Goal: Communication & Community: Share content

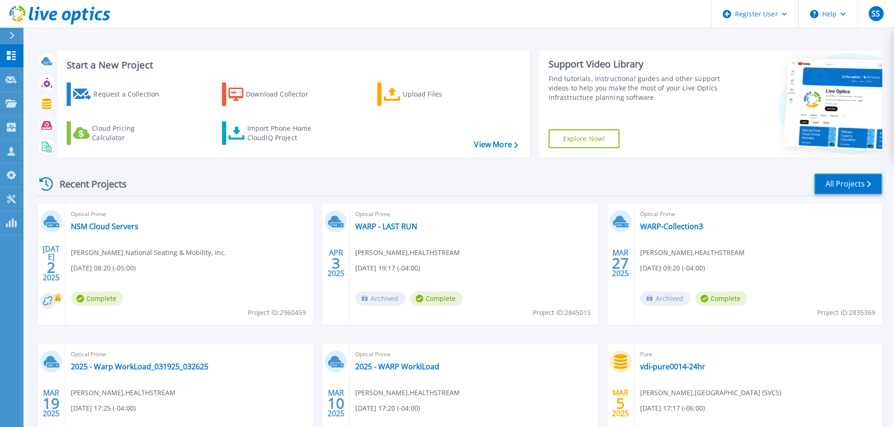
click at [837, 178] on link "All Projects" at bounding box center [848, 184] width 68 height 21
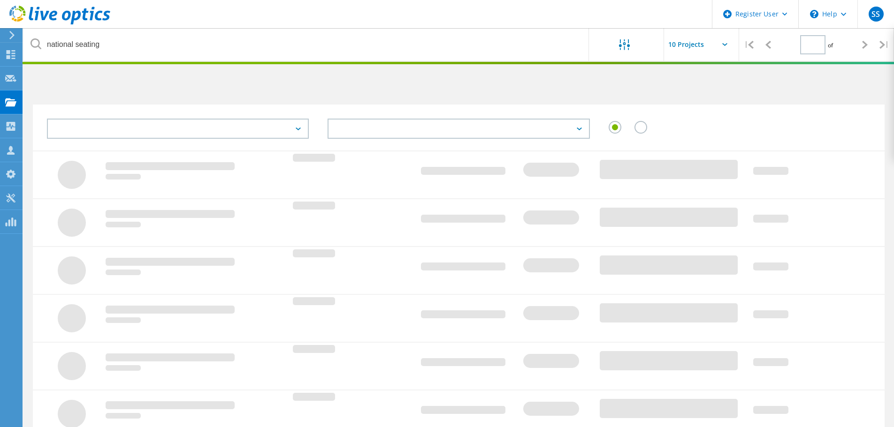
type input "1"
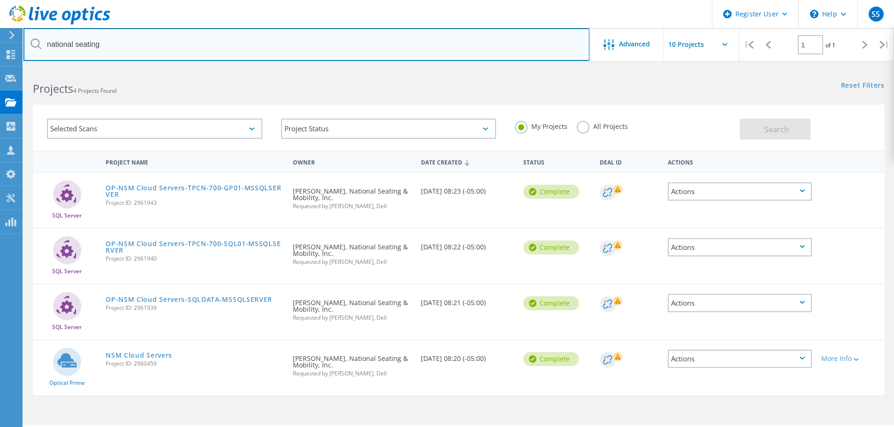
click at [135, 46] on input "national seating" at bounding box center [306, 44] width 566 height 33
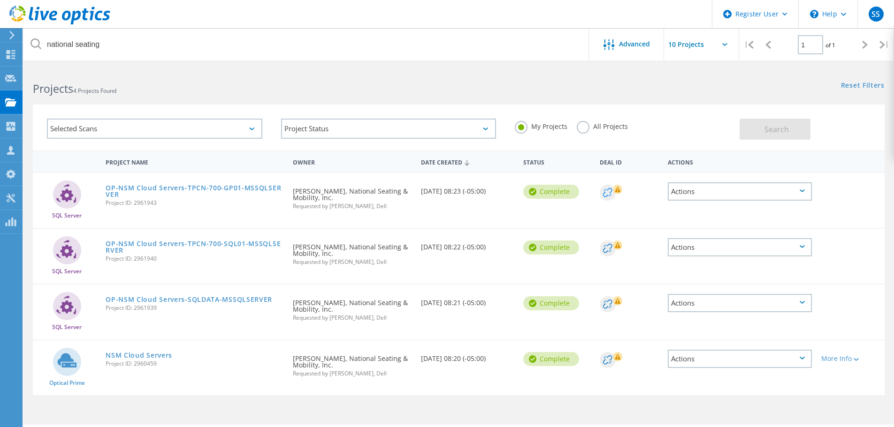
click at [606, 196] on g at bounding box center [608, 193] width 16 height 16
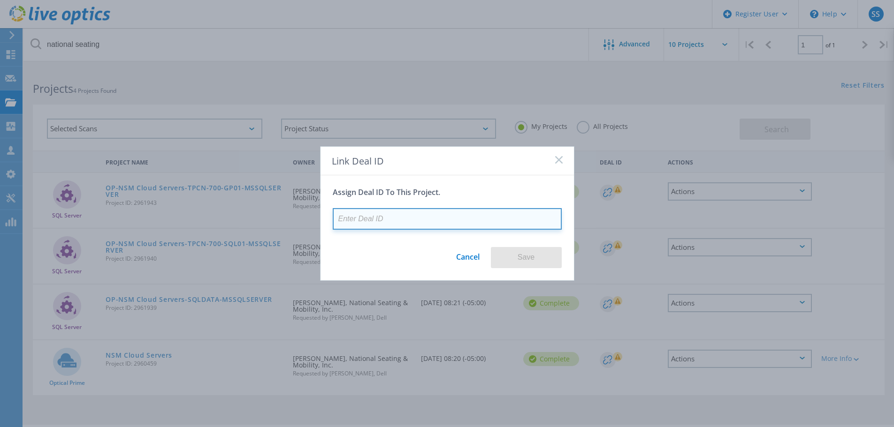
click at [467, 215] on input at bounding box center [447, 219] width 229 height 22
paste input "29550541"
type input "29550541"
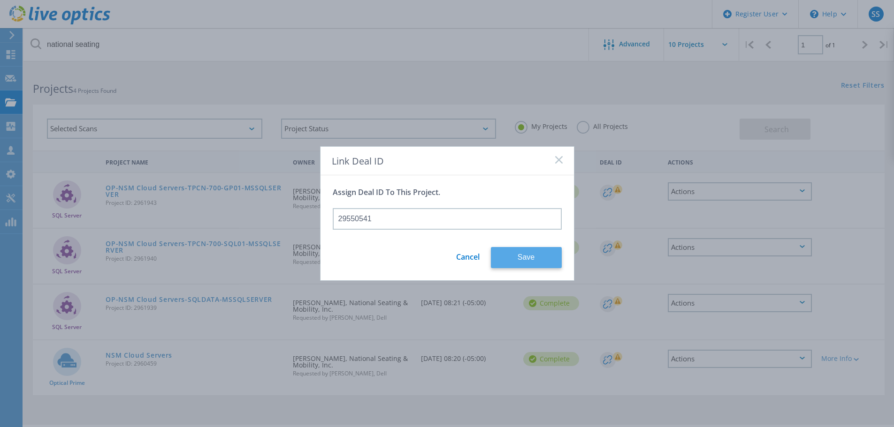
click at [523, 255] on button "Save" at bounding box center [526, 257] width 71 height 21
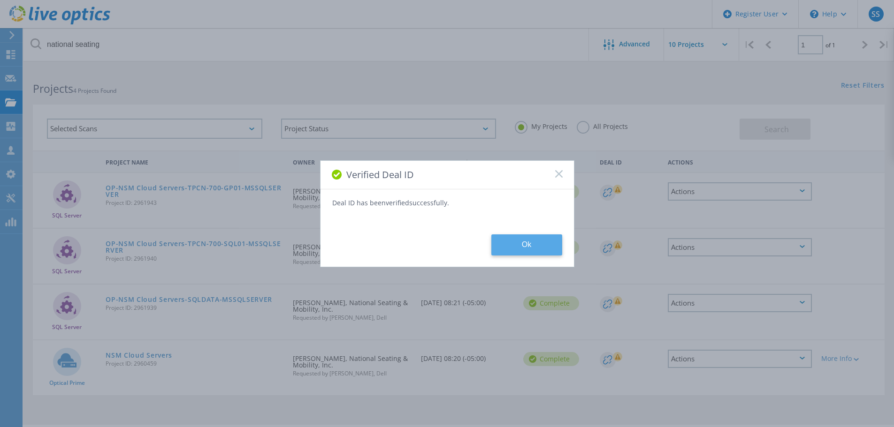
click at [539, 243] on button "Ok" at bounding box center [526, 245] width 71 height 21
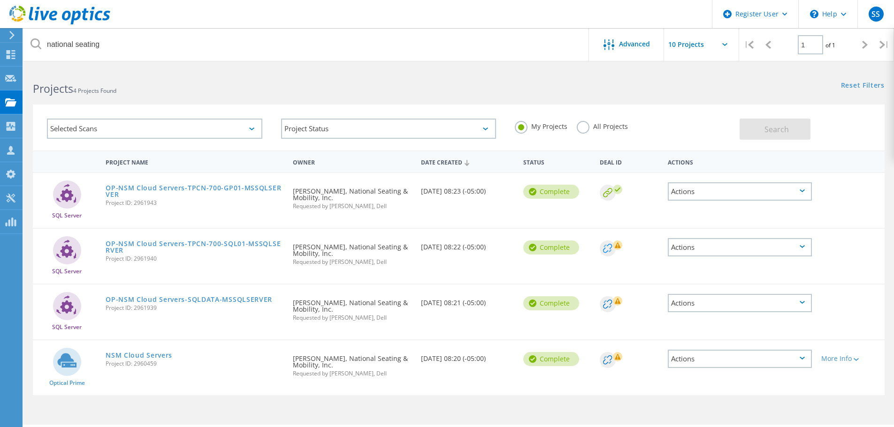
click at [611, 250] on circle at bounding box center [608, 249] width 16 height 16
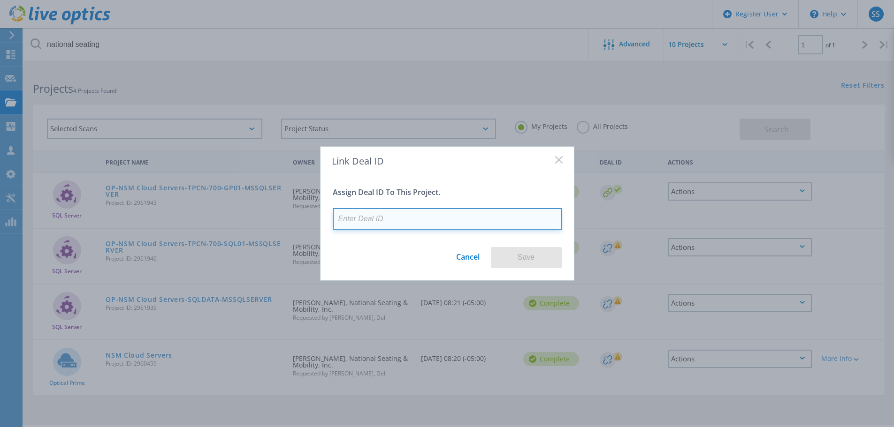
click at [527, 223] on input at bounding box center [447, 219] width 229 height 22
paste input "29550541"
type input "29550541"
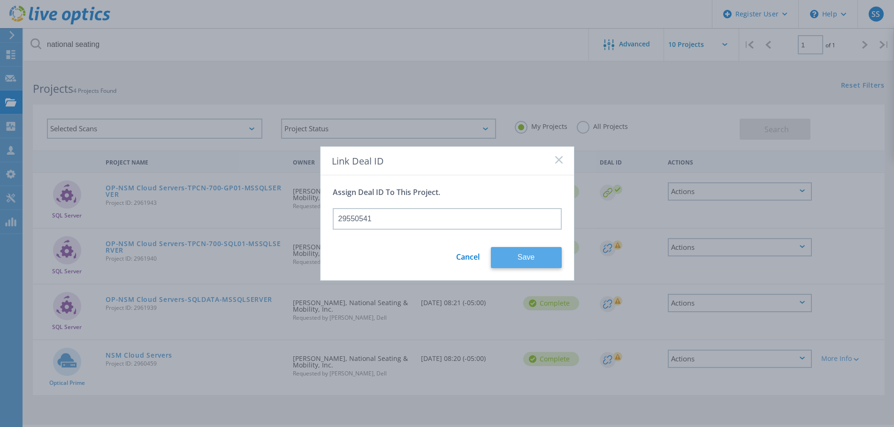
click at [525, 258] on button "Save" at bounding box center [526, 257] width 71 height 21
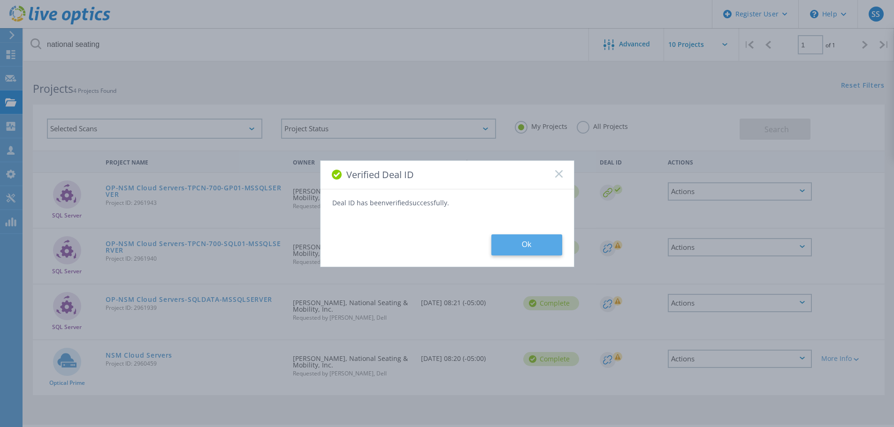
click at [519, 240] on button "Ok" at bounding box center [526, 245] width 71 height 21
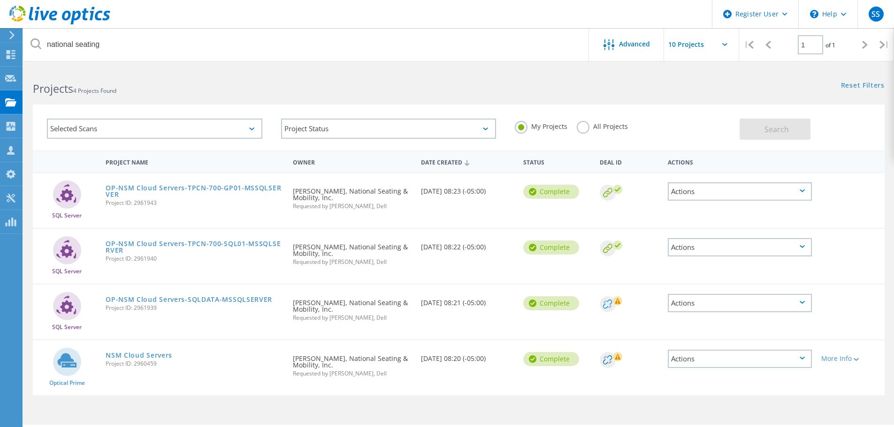
click at [607, 304] on circle at bounding box center [608, 304] width 16 height 16
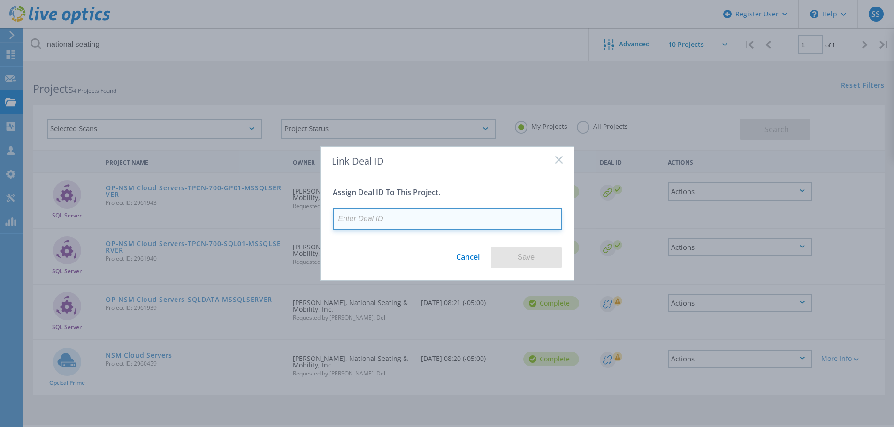
click at [491, 218] on input at bounding box center [447, 219] width 229 height 22
paste input "29550541"
type input "29550541"
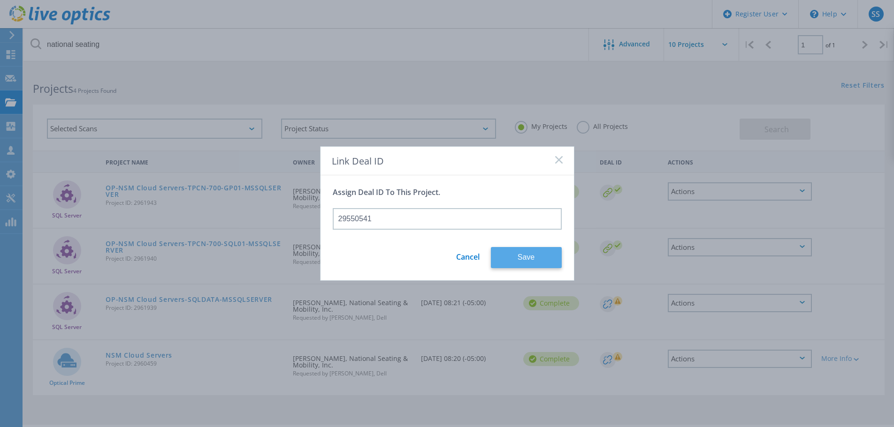
click at [526, 251] on button "Save" at bounding box center [526, 257] width 71 height 21
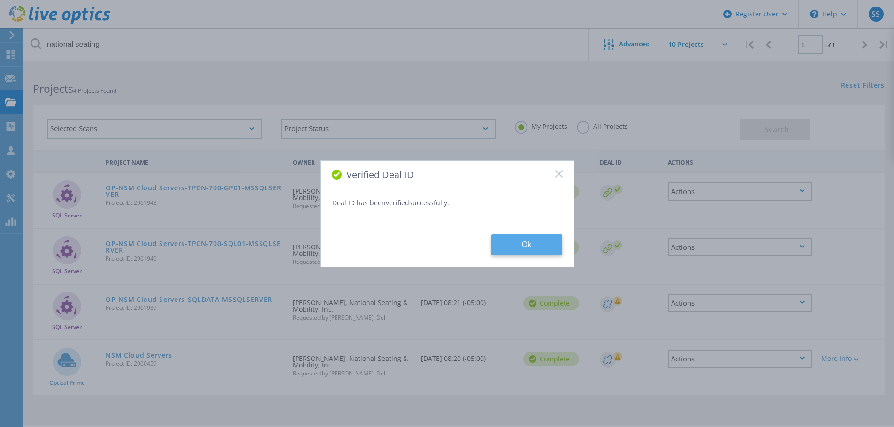
click at [529, 241] on button "Ok" at bounding box center [526, 245] width 71 height 21
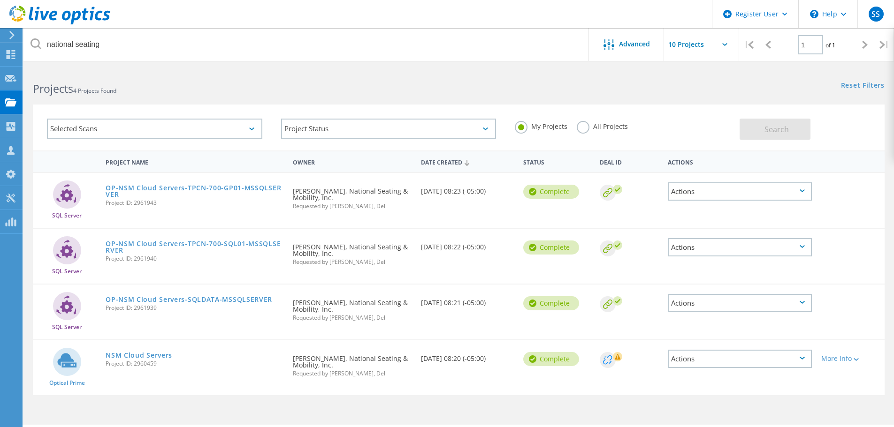
click at [607, 361] on circle at bounding box center [608, 360] width 16 height 16
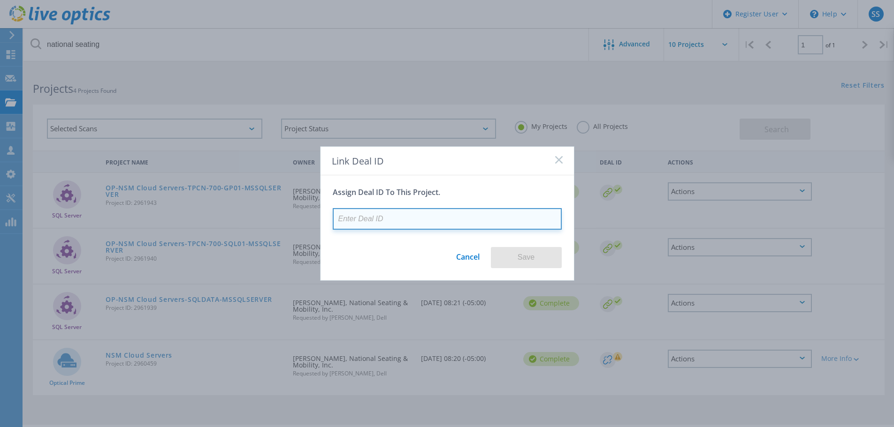
click at [507, 225] on input at bounding box center [447, 219] width 229 height 22
paste input "29550541"
type input "29550541"
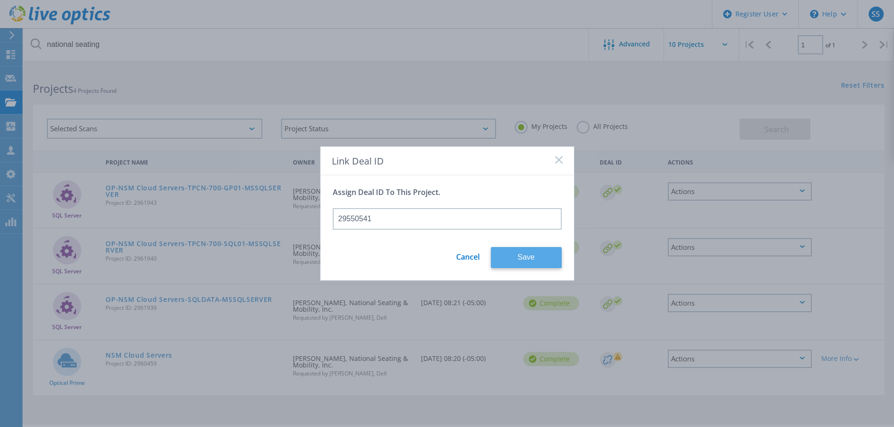
drag, startPoint x: 522, startPoint y: 247, endPoint x: 526, endPoint y: 260, distance: 14.4
click at [522, 248] on button "Save" at bounding box center [526, 257] width 71 height 21
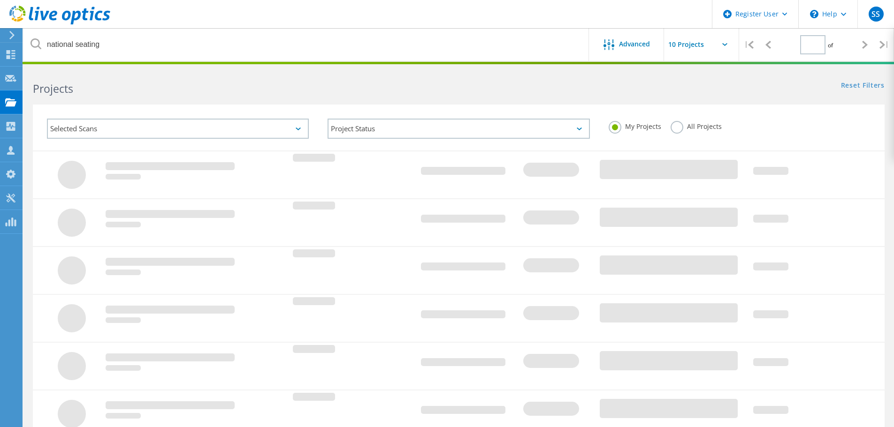
type input "1"
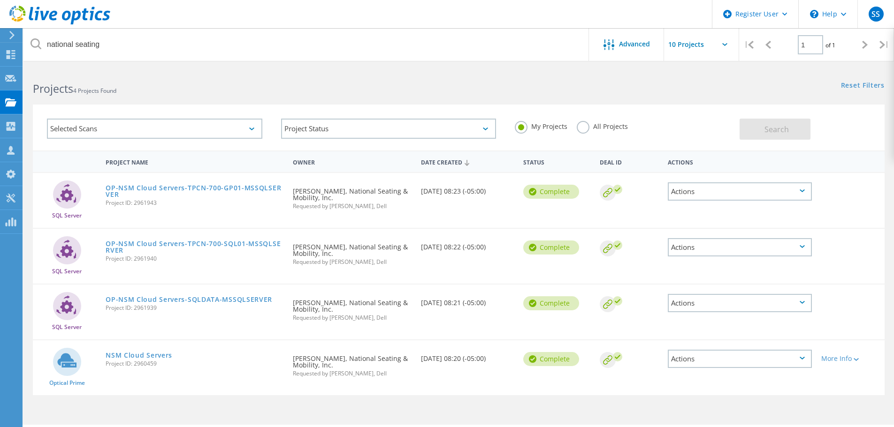
click at [691, 200] on div "Actions" at bounding box center [740, 191] width 144 height 18
drag, startPoint x: 696, startPoint y: 364, endPoint x: 678, endPoint y: 334, distance: 35.6
click at [678, 334] on div "SQL Server OP-NSM Cloud Servers-SQLDATA-MSSQLSERVER Project ID: 2961939 Request…" at bounding box center [458, 312] width 851 height 55
click at [833, 356] on div "More Info" at bounding box center [850, 359] width 59 height 7
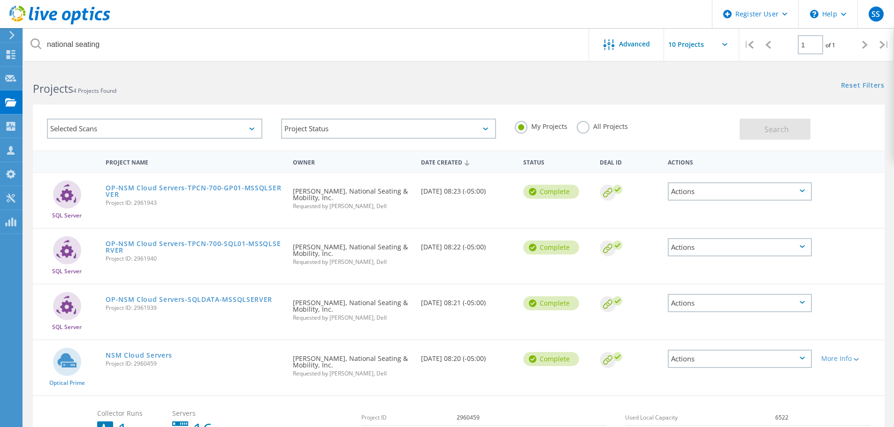
click at [804, 359] on icon at bounding box center [801, 358] width 5 height 3
click at [715, 366] on div "Share" at bounding box center [739, 366] width 142 height 15
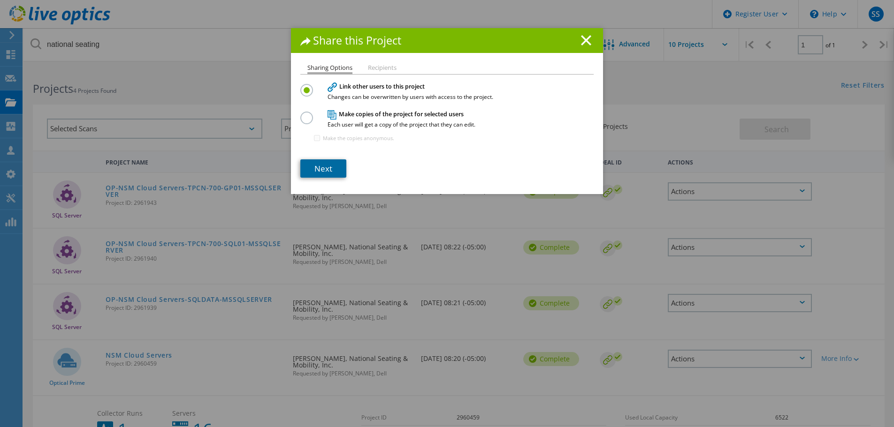
click at [317, 164] on link "Next" at bounding box center [323, 168] width 46 height 18
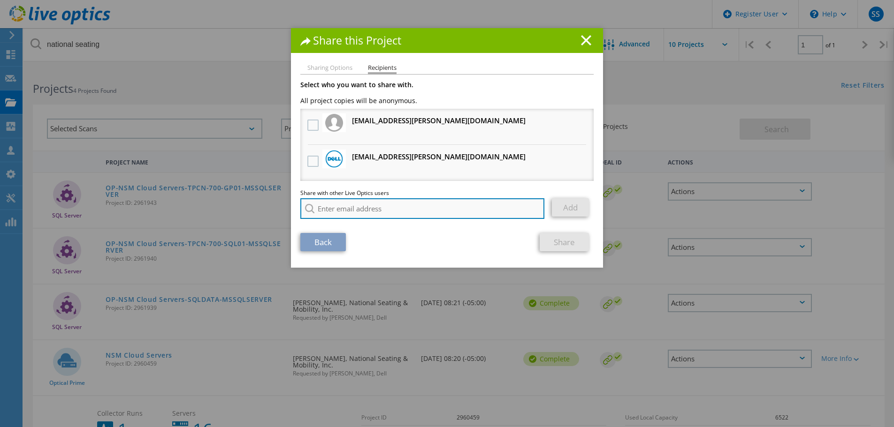
click at [333, 208] on input "search" at bounding box center [422, 208] width 244 height 21
click at [329, 207] on input "search" at bounding box center [422, 208] width 244 height 21
paste input "Kunal.Bhagwani@Dell.com"
type input "Kunal.Bhagwani@Dell.com"
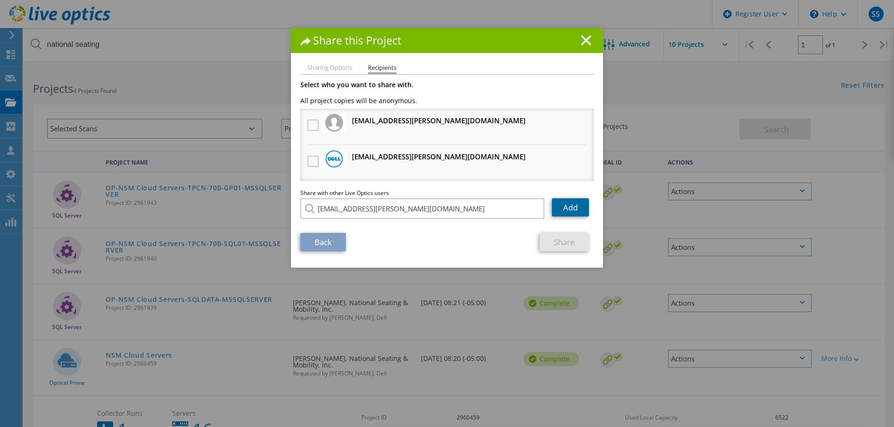
click at [569, 210] on link "Add" at bounding box center [570, 207] width 37 height 18
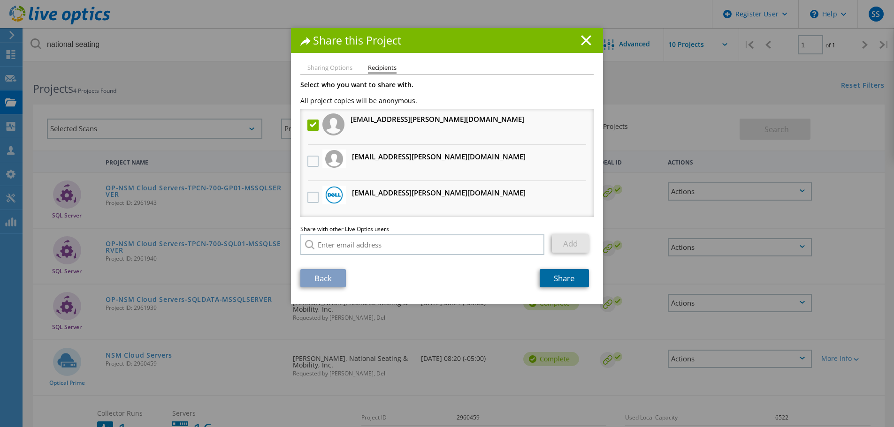
click at [565, 277] on link "Share" at bounding box center [563, 278] width 49 height 18
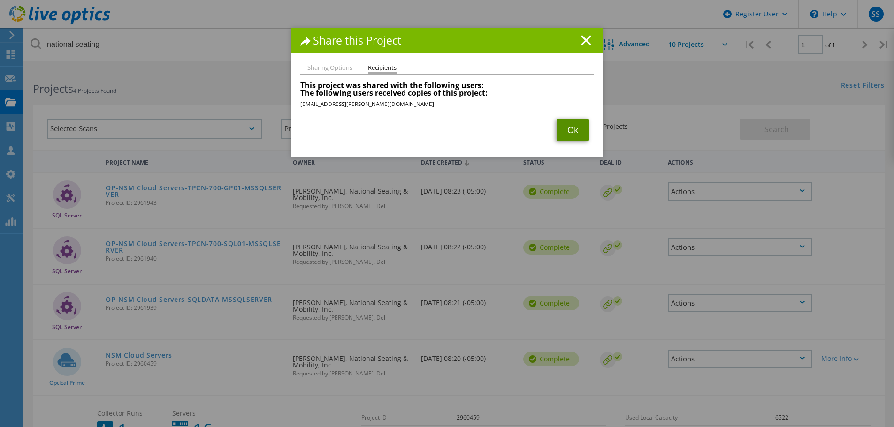
click at [578, 133] on link "Ok" at bounding box center [572, 130] width 32 height 23
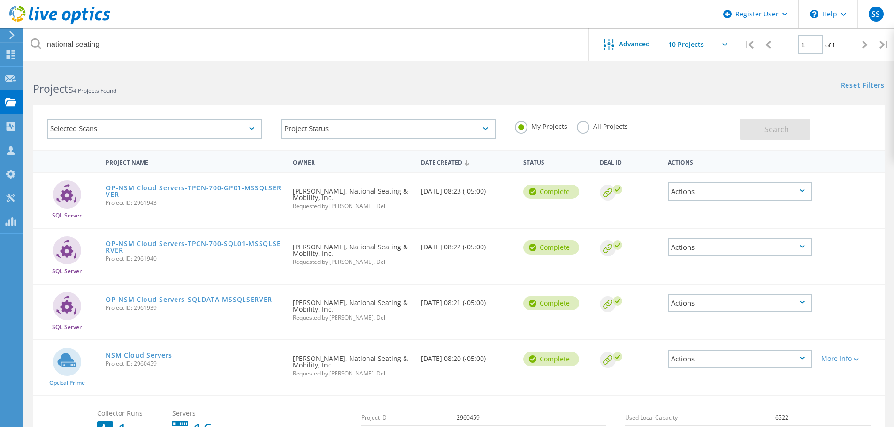
click at [750, 302] on div "Actions" at bounding box center [740, 303] width 144 height 18
click at [699, 310] on div "Share" at bounding box center [739, 311] width 142 height 15
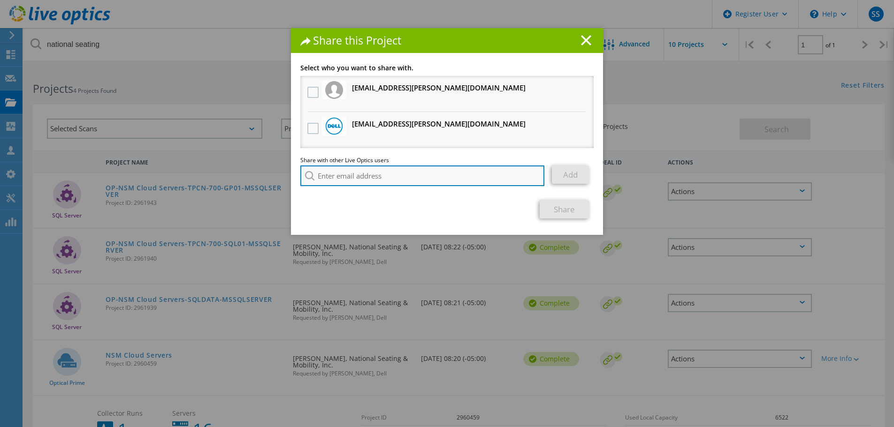
click at [429, 177] on input "search" at bounding box center [422, 176] width 244 height 21
paste input "Kunal.Bhagwani@Dell.com"
type input "Kunal.Bhagwani@Dell.com"
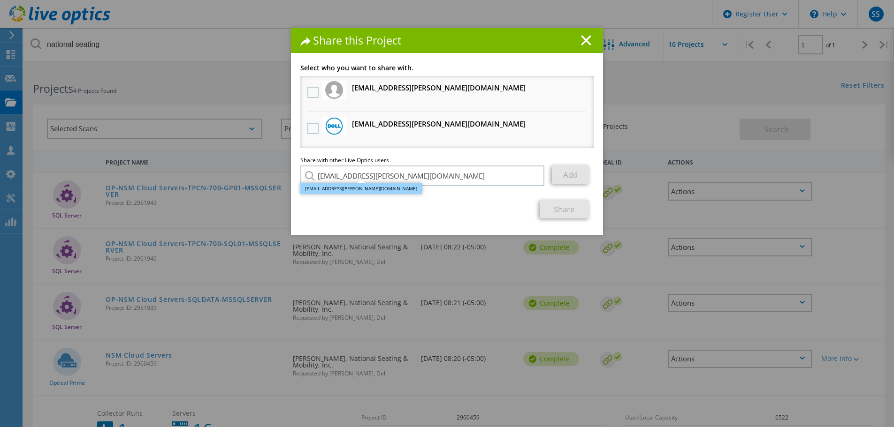
click at [371, 191] on li "Kunal.Bhagwani@Dell.com" at bounding box center [360, 188] width 121 height 11
click at [564, 176] on link "Add" at bounding box center [570, 175] width 37 height 18
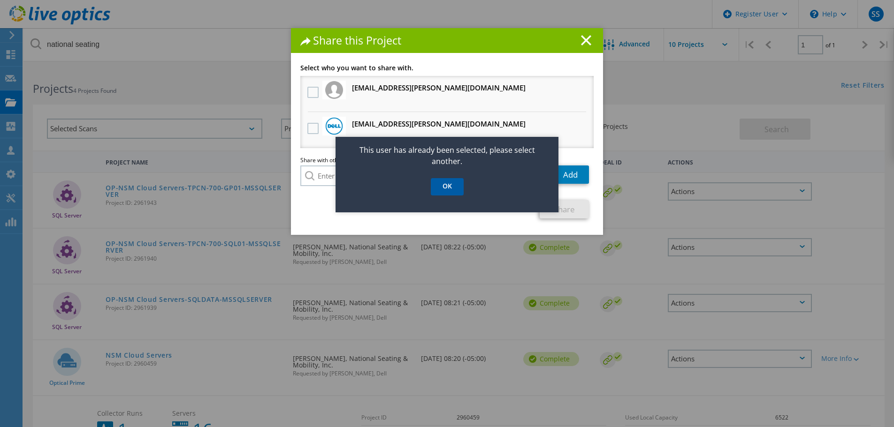
click at [447, 186] on link "OK" at bounding box center [447, 186] width 33 height 17
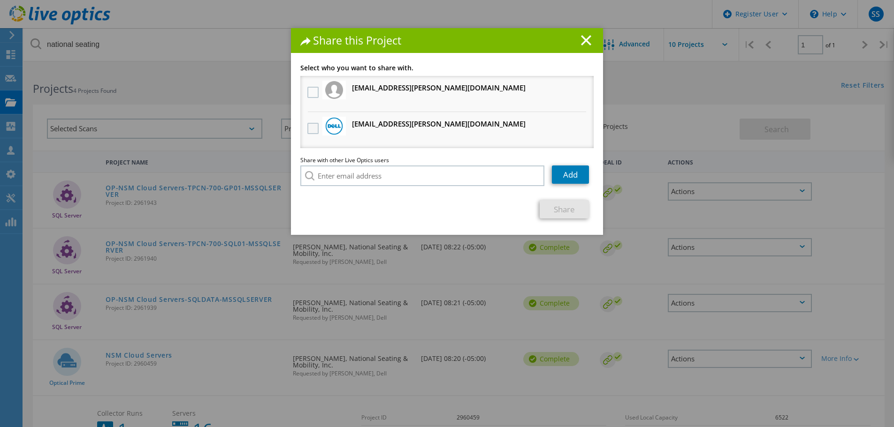
click at [309, 124] on label at bounding box center [314, 128] width 14 height 11
click at [0, 0] on input "checkbox" at bounding box center [0, 0] width 0 height 0
click at [556, 205] on link "Share" at bounding box center [563, 209] width 49 height 18
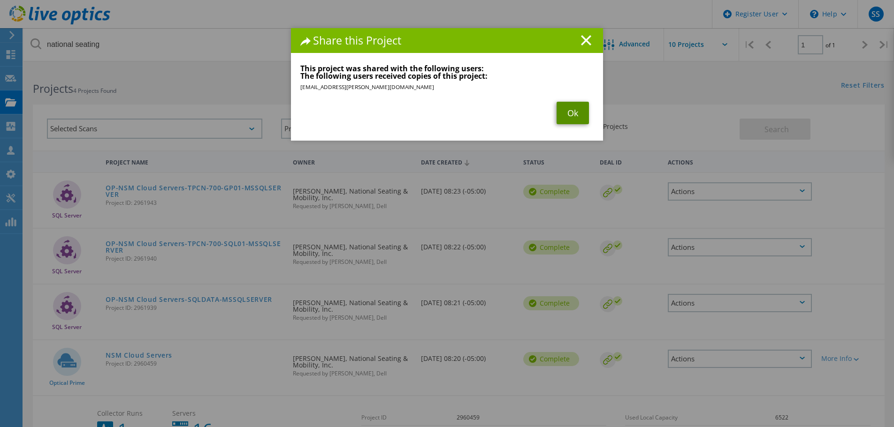
click at [577, 112] on link "Ok" at bounding box center [572, 113] width 32 height 23
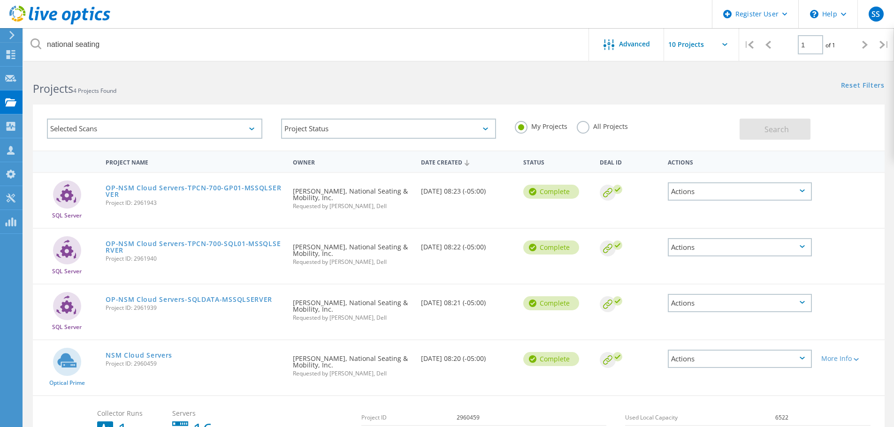
click at [695, 249] on div "Actions" at bounding box center [740, 247] width 144 height 18
click at [699, 252] on div "Share" at bounding box center [739, 255] width 142 height 15
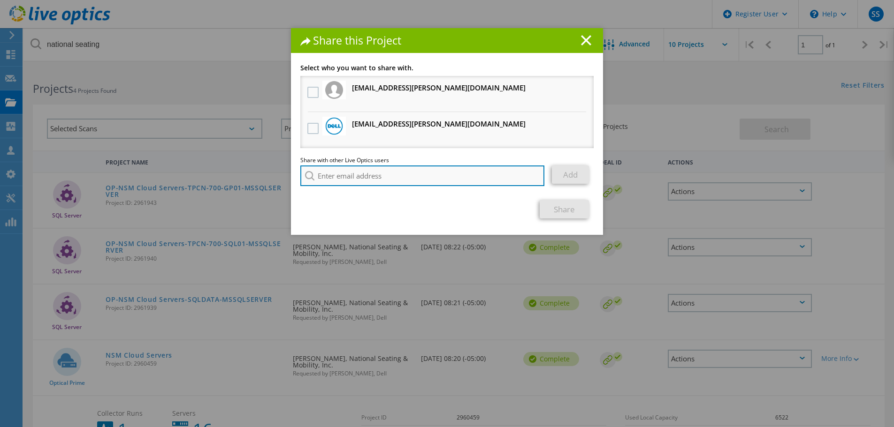
click at [405, 172] on input "search" at bounding box center [422, 176] width 244 height 21
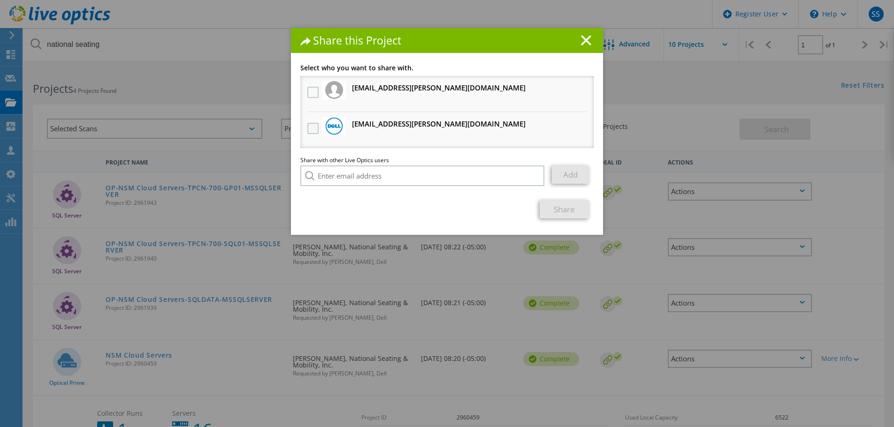
click at [307, 127] on label at bounding box center [314, 128] width 14 height 11
click at [0, 0] on input "checkbox" at bounding box center [0, 0] width 0 height 0
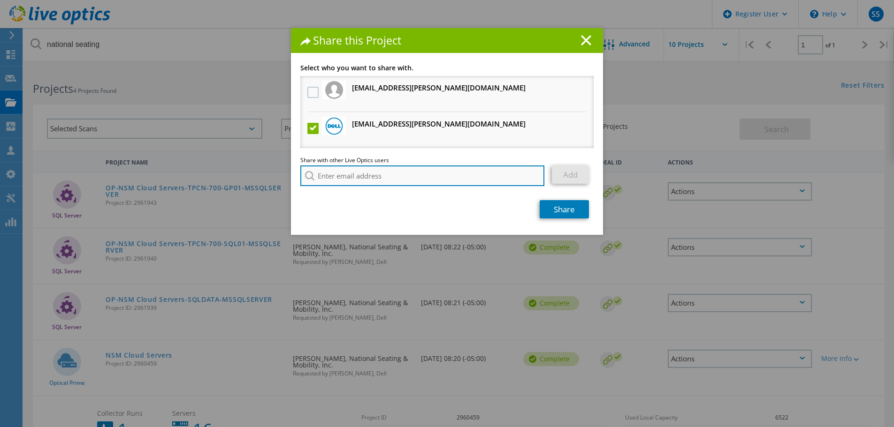
click at [365, 174] on input "search" at bounding box center [422, 176] width 244 height 21
click at [371, 175] on input "search" at bounding box center [422, 176] width 244 height 21
paste input "Kunal.Bhagwani@Dell.com"
type input "Kunal.Bhagwani@Dell.com"
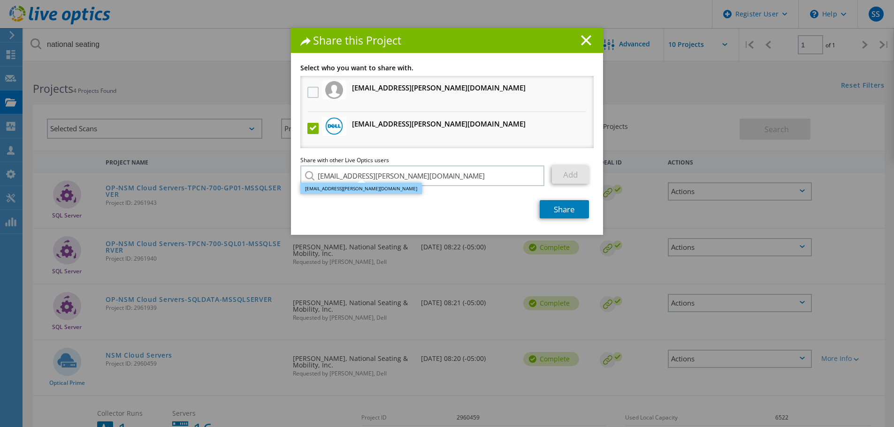
click at [358, 189] on li "Kunal.Bhagwani@Dell.com" at bounding box center [360, 188] width 121 height 11
click at [570, 173] on link "Add" at bounding box center [570, 175] width 37 height 18
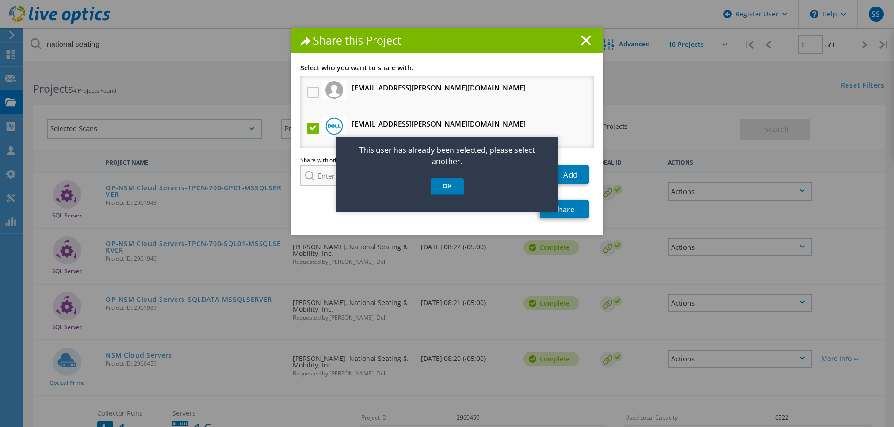
drag, startPoint x: 441, startPoint y: 185, endPoint x: 433, endPoint y: 172, distance: 15.8
click at [441, 185] on link "OK" at bounding box center [447, 186] width 33 height 17
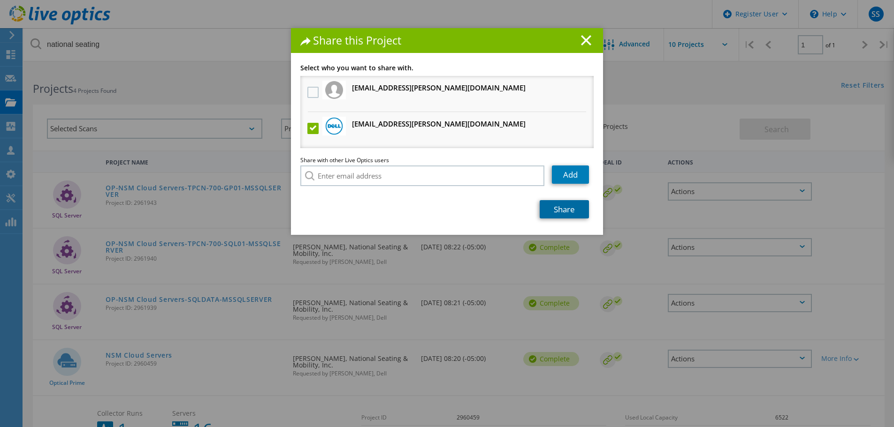
click at [554, 203] on link "Share" at bounding box center [563, 209] width 49 height 18
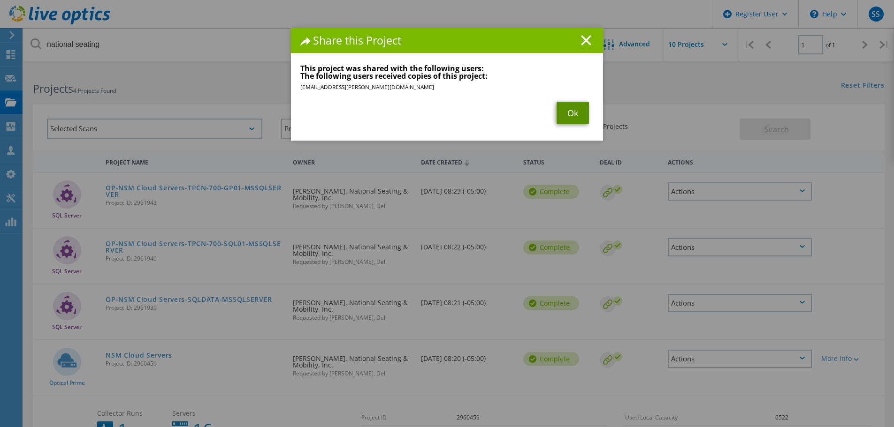
click at [572, 112] on link "Ok" at bounding box center [572, 113] width 32 height 23
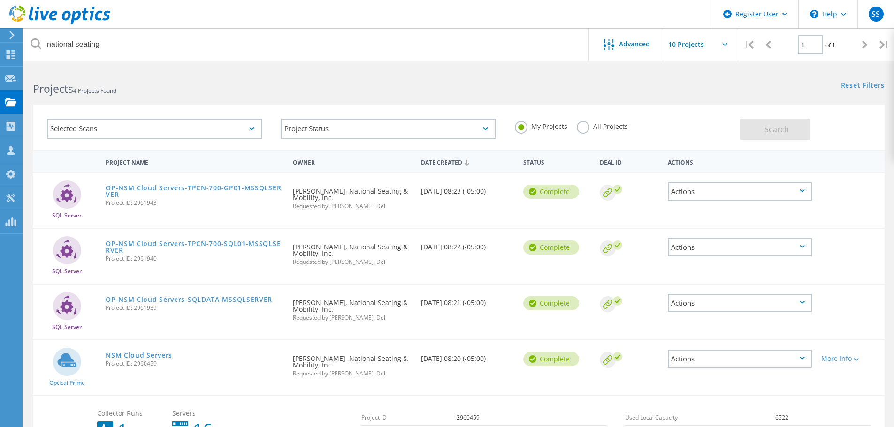
click at [703, 192] on div "Actions" at bounding box center [740, 191] width 144 height 18
click at [691, 193] on div "Share" at bounding box center [739, 199] width 142 height 15
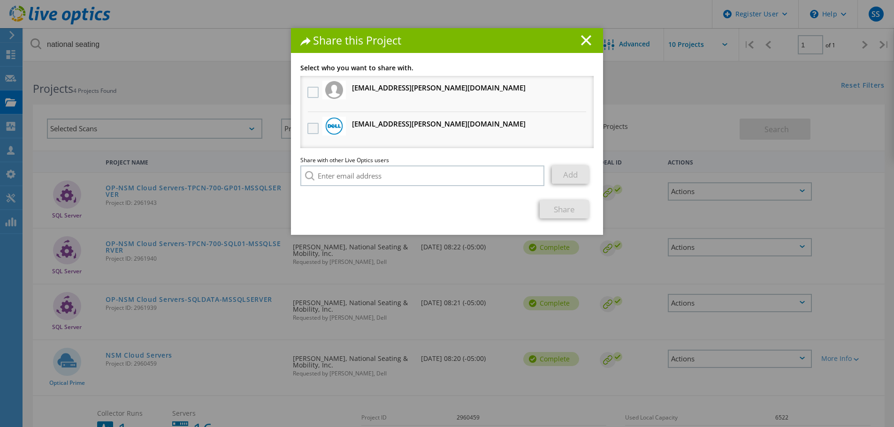
click at [307, 129] on label at bounding box center [314, 128] width 14 height 11
click at [0, 0] on input "checkbox" at bounding box center [0, 0] width 0 height 0
click at [561, 206] on link "Share" at bounding box center [563, 209] width 49 height 18
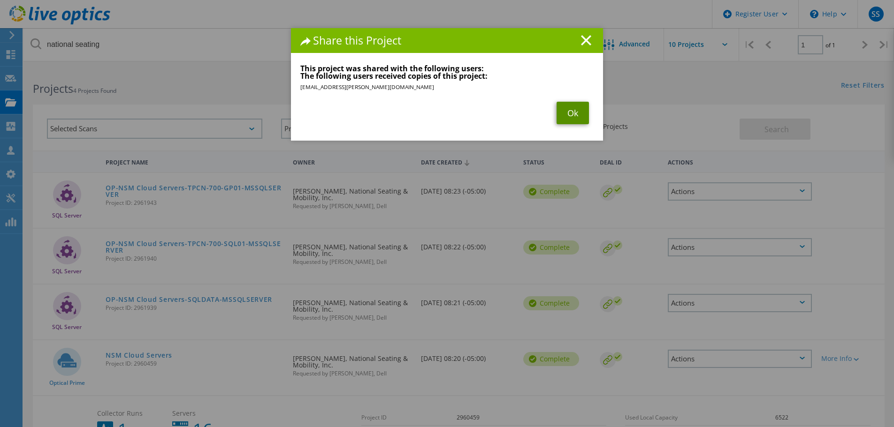
click at [568, 111] on link "Ok" at bounding box center [572, 113] width 32 height 23
